Goal: Entertainment & Leisure: Consume media (video, audio)

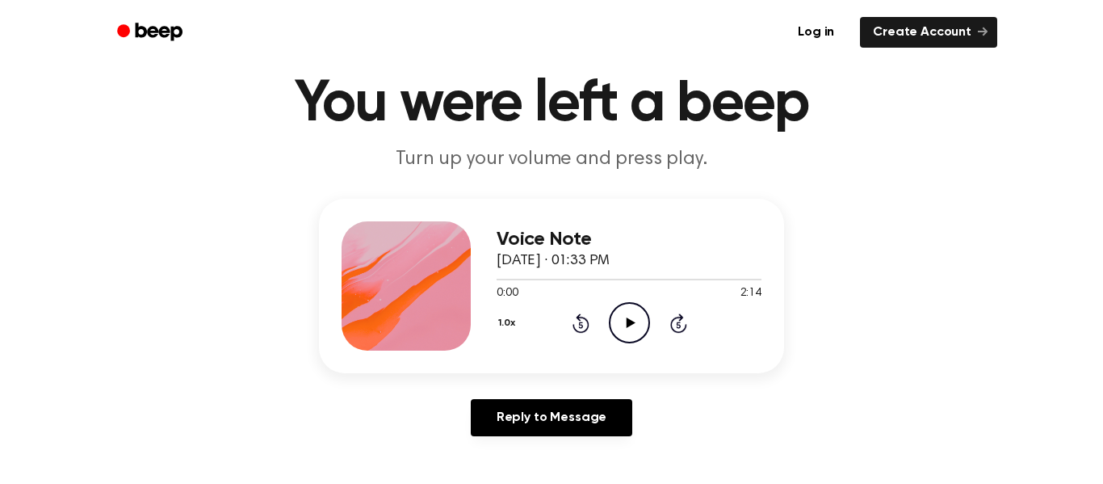
scroll to position [94, 0]
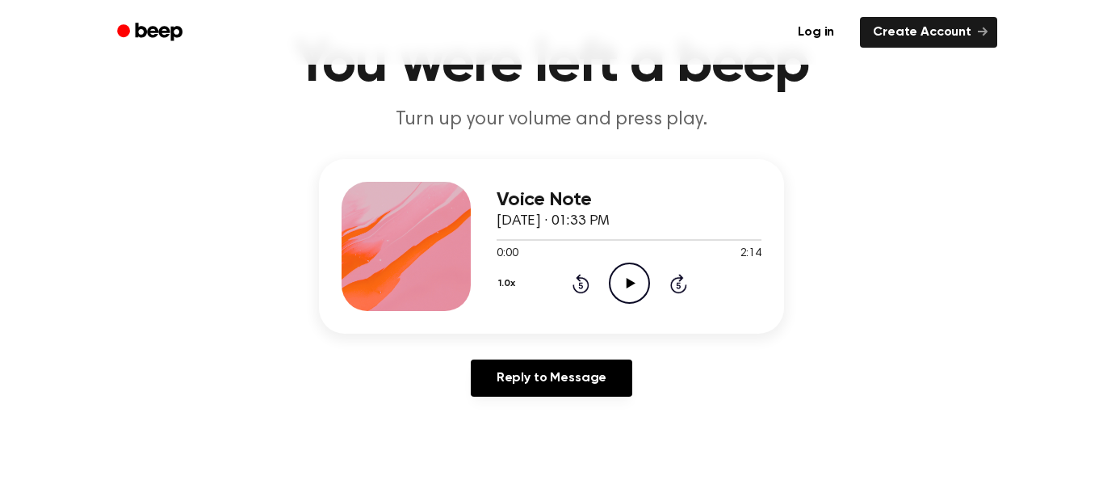
click at [643, 296] on icon "Play Audio" at bounding box center [629, 282] width 41 height 41
click at [620, 287] on icon "Pause Audio" at bounding box center [629, 282] width 41 height 41
click at [619, 291] on icon "Play Audio" at bounding box center [629, 282] width 41 height 41
click at [629, 283] on icon "Pause Audio" at bounding box center [629, 282] width 41 height 41
click at [652, 290] on div "1.0x Rewind 5 seconds Play Audio Skip 5 seconds" at bounding box center [629, 282] width 265 height 41
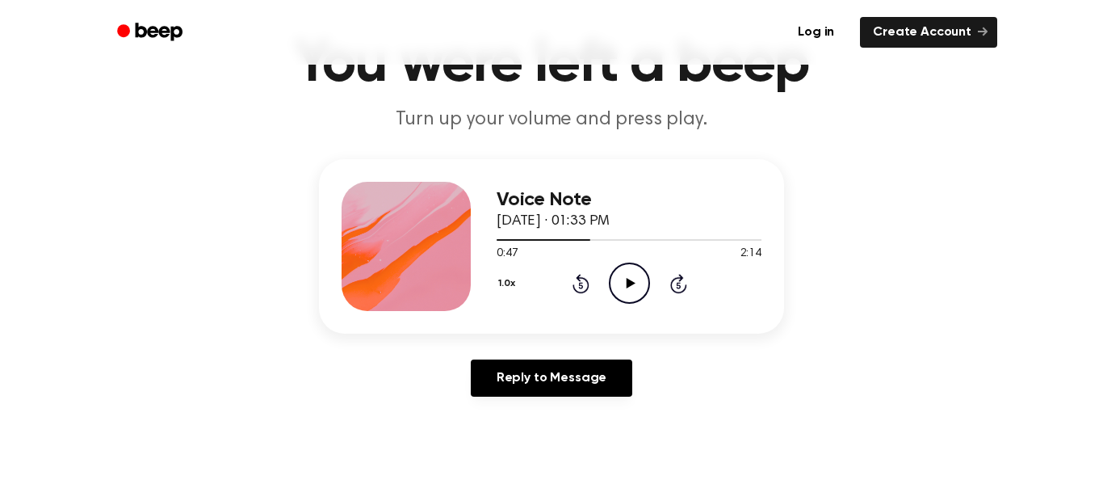
click at [632, 297] on icon "Play Audio" at bounding box center [629, 282] width 41 height 41
click at [638, 303] on icon "Pause Audio" at bounding box center [629, 282] width 41 height 41
click at [646, 287] on icon "Play Audio" at bounding box center [629, 282] width 41 height 41
click at [622, 292] on icon "Pause Audio" at bounding box center [629, 282] width 41 height 41
click at [627, 296] on icon "Play Audio" at bounding box center [629, 282] width 41 height 41
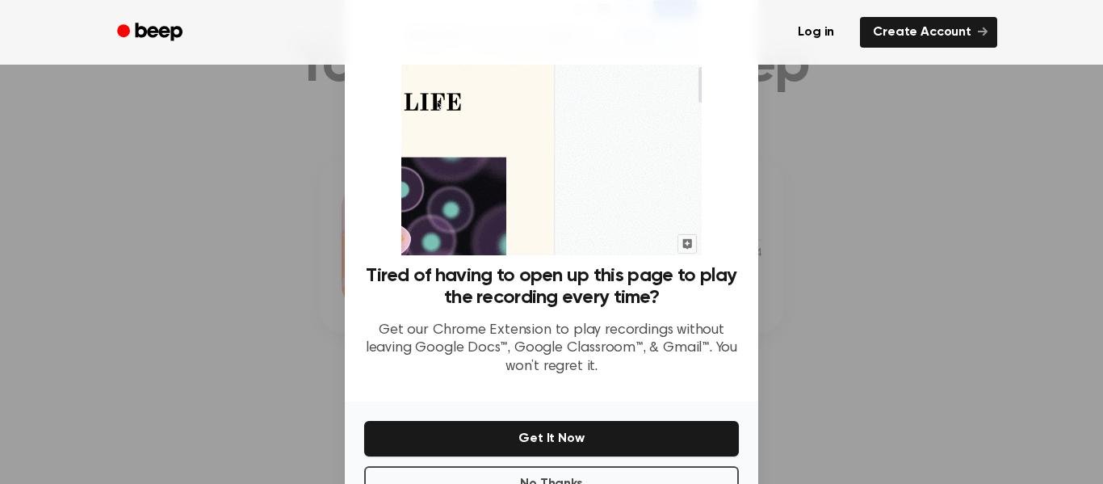
scroll to position [104, 0]
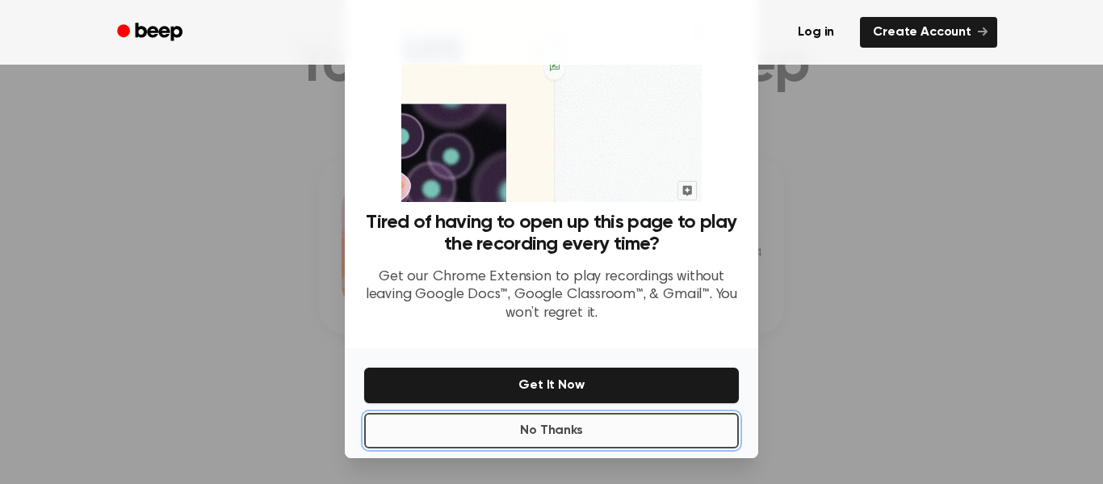
click at [453, 439] on button "No Thanks" at bounding box center [551, 431] width 375 height 36
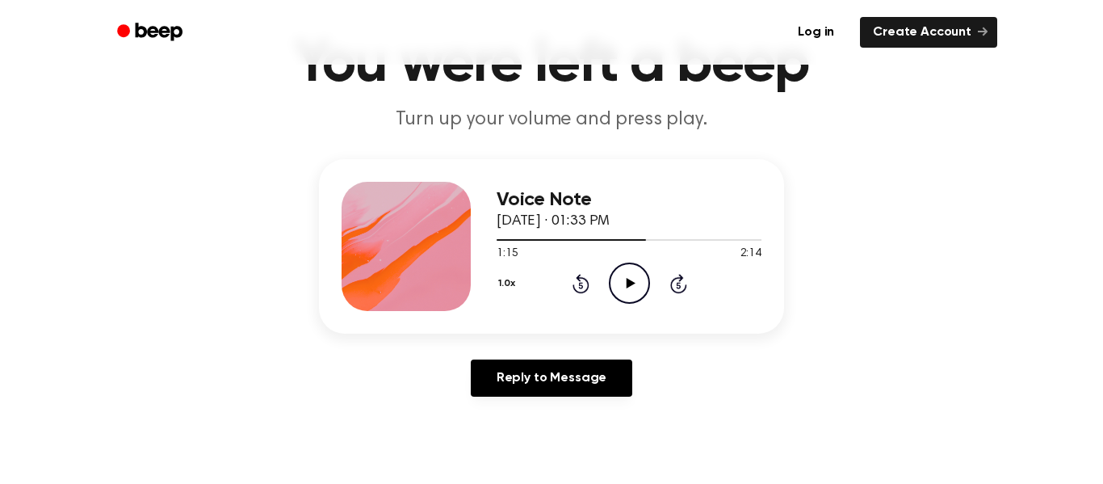
click at [652, 275] on div "1.0x Rewind 5 seconds Play Audio Skip 5 seconds" at bounding box center [629, 282] width 265 height 41
click at [623, 288] on icon "Play Audio" at bounding box center [629, 282] width 41 height 41
click at [641, 278] on icon "Pause Audio" at bounding box center [629, 282] width 41 height 41
click at [633, 288] on icon "Play Audio" at bounding box center [629, 282] width 41 height 41
click at [632, 288] on icon at bounding box center [629, 283] width 7 height 10
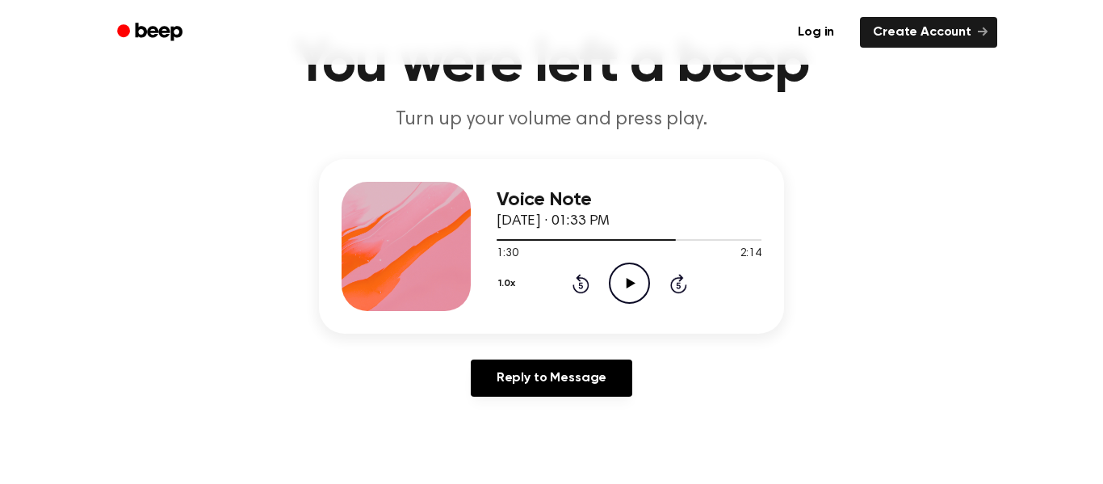
click at [630, 281] on icon at bounding box center [630, 283] width 9 height 10
click at [624, 299] on icon "Pause Audio" at bounding box center [629, 282] width 41 height 41
click at [581, 285] on icon at bounding box center [580, 285] width 4 height 6
click at [577, 292] on icon at bounding box center [581, 283] width 17 height 19
click at [639, 296] on icon "Play Audio" at bounding box center [629, 282] width 41 height 41
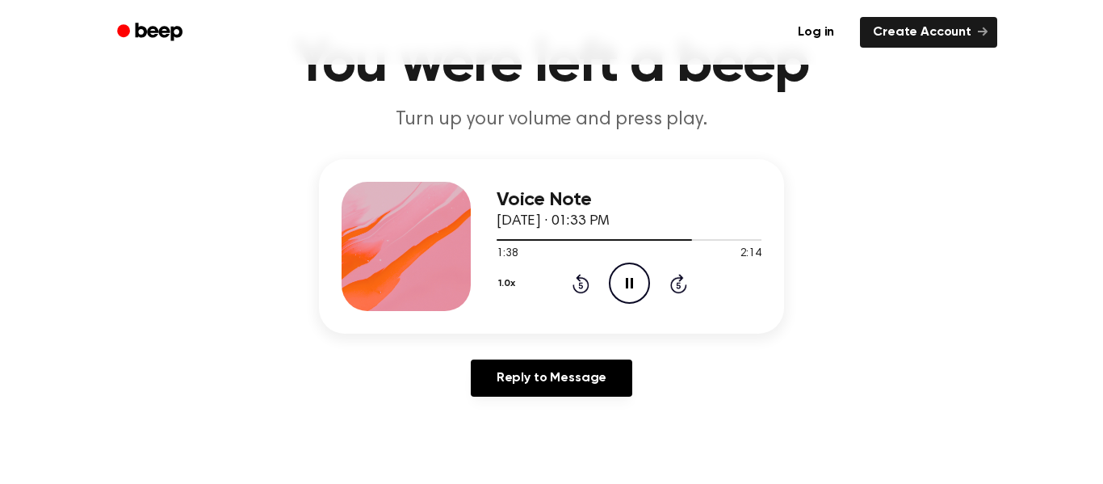
click at [629, 293] on icon "Pause Audio" at bounding box center [629, 282] width 41 height 41
click at [624, 295] on icon "Play Audio" at bounding box center [629, 282] width 41 height 41
click at [629, 282] on icon "Pause Audio" at bounding box center [629, 282] width 41 height 41
click at [645, 291] on icon "Play Audio" at bounding box center [629, 282] width 41 height 41
click at [643, 296] on icon "Pause Audio" at bounding box center [629, 282] width 41 height 41
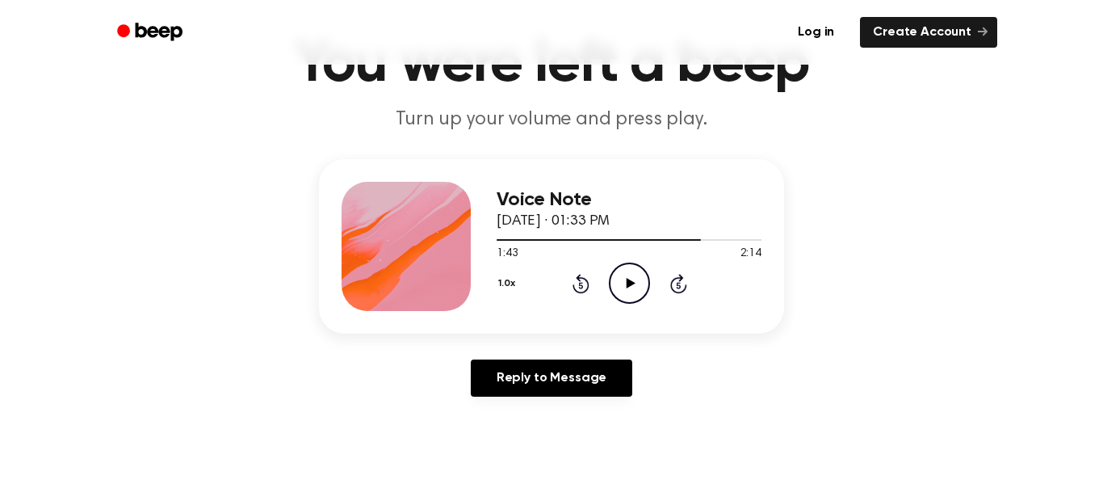
click at [619, 275] on icon "Play Audio" at bounding box center [629, 282] width 41 height 41
click at [636, 279] on icon "Pause Audio" at bounding box center [629, 282] width 41 height 41
click at [575, 304] on div "Voice Note [DATE] · 01:33 PM 1:54 2:14 Your browser does not support the [objec…" at bounding box center [629, 246] width 265 height 129
click at [581, 285] on icon at bounding box center [580, 285] width 4 height 6
click at [635, 287] on icon "Play Audio" at bounding box center [629, 282] width 41 height 41
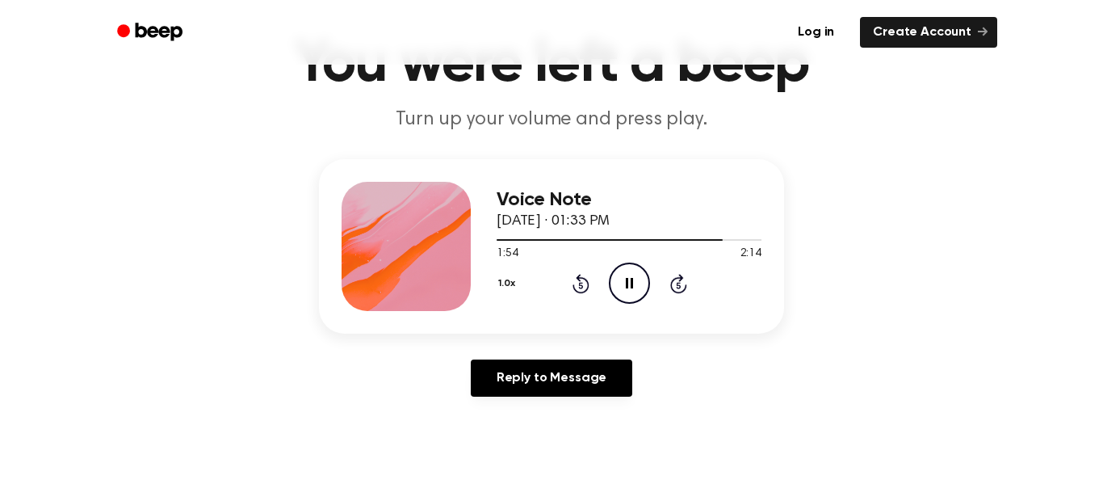
click at [625, 294] on icon "Pause Audio" at bounding box center [629, 282] width 41 height 41
click at [631, 266] on icon "Play Audio" at bounding box center [629, 282] width 41 height 41
click at [633, 292] on icon "Pause Audio" at bounding box center [629, 282] width 41 height 41
click at [630, 292] on icon "Play Audio" at bounding box center [629, 282] width 41 height 41
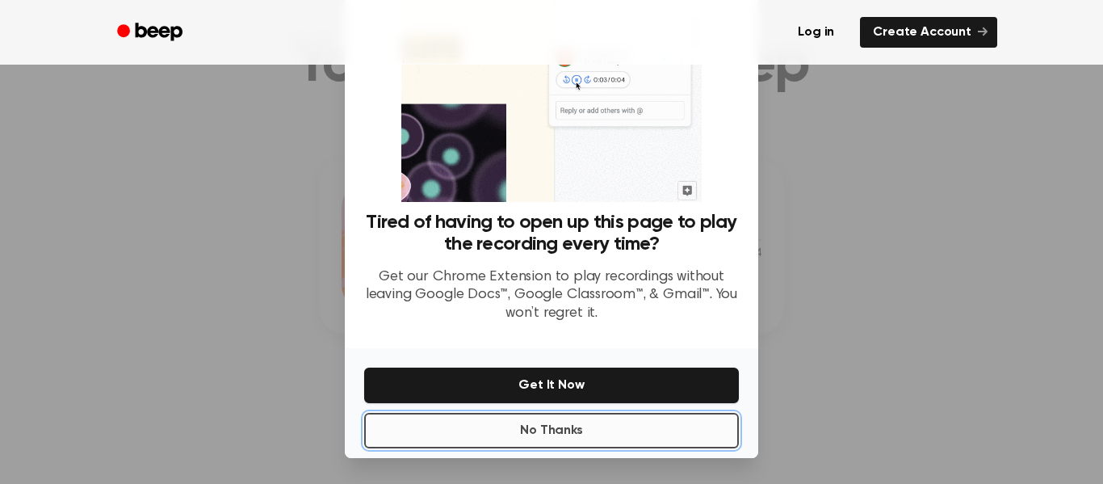
click at [520, 442] on button "No Thanks" at bounding box center [551, 431] width 375 height 36
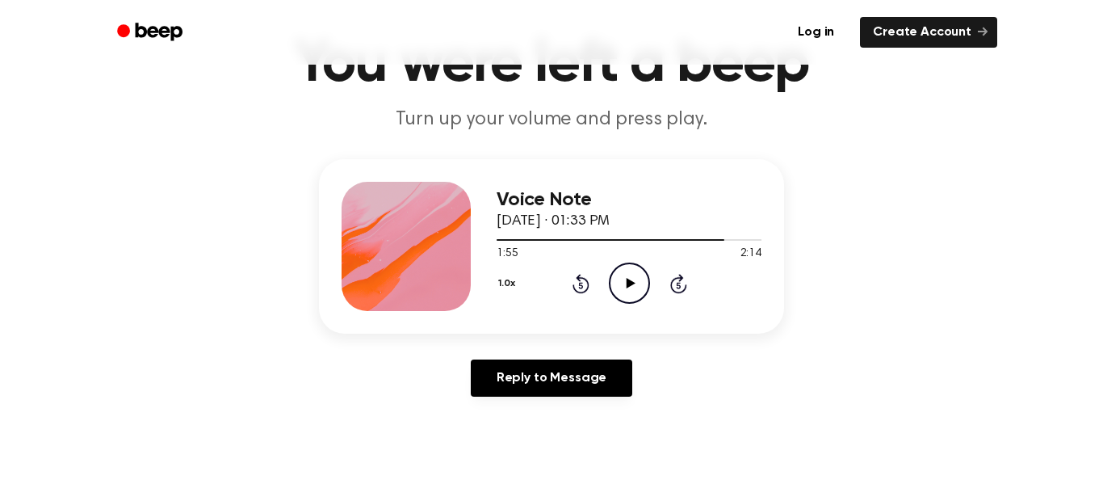
click at [621, 288] on icon "Play Audio" at bounding box center [629, 282] width 41 height 41
click at [649, 297] on icon "Pause Audio" at bounding box center [629, 282] width 41 height 41
